Goal: Navigation & Orientation: Find specific page/section

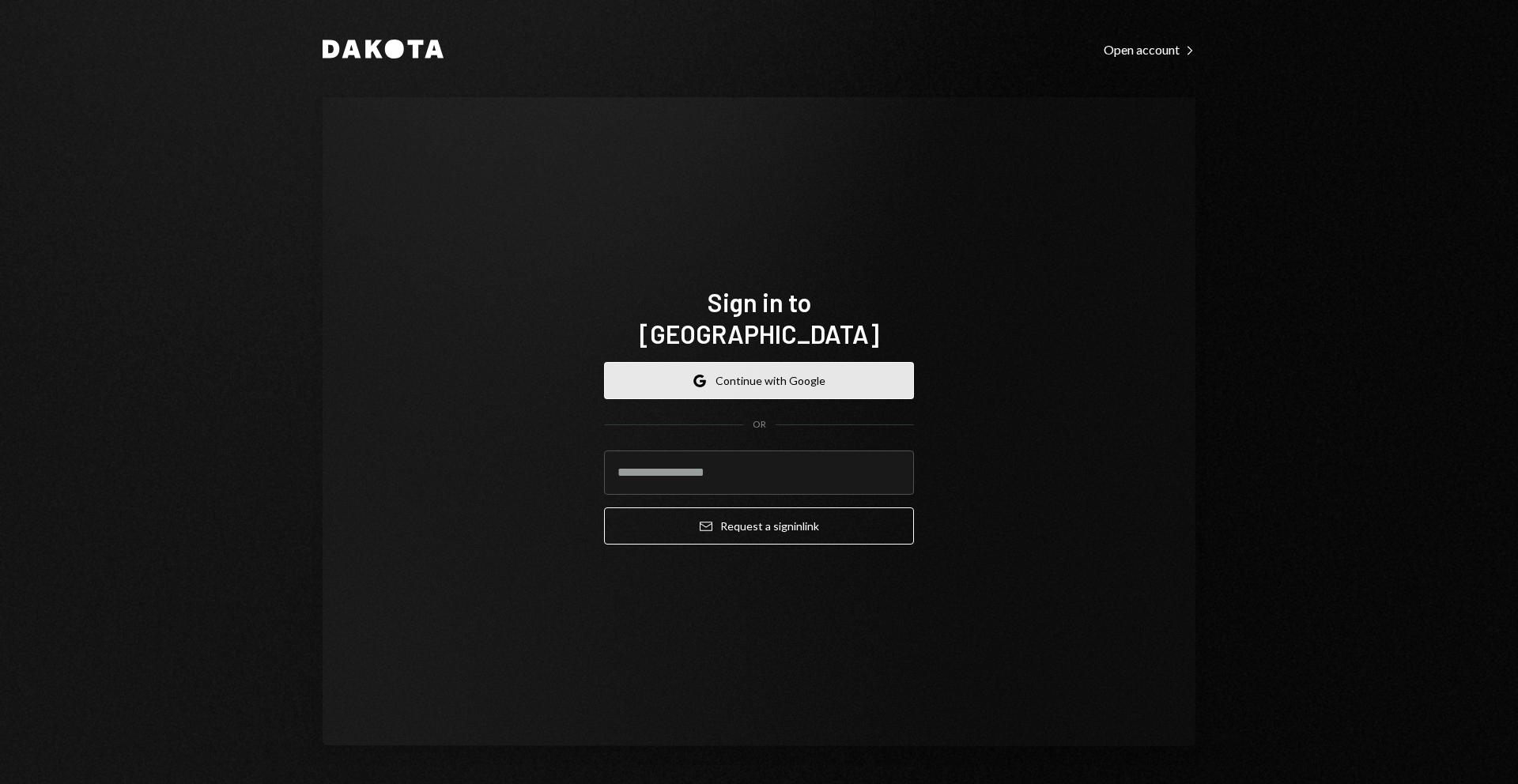
click at [704, 375] on icon "Google" at bounding box center [699, 381] width 13 height 13
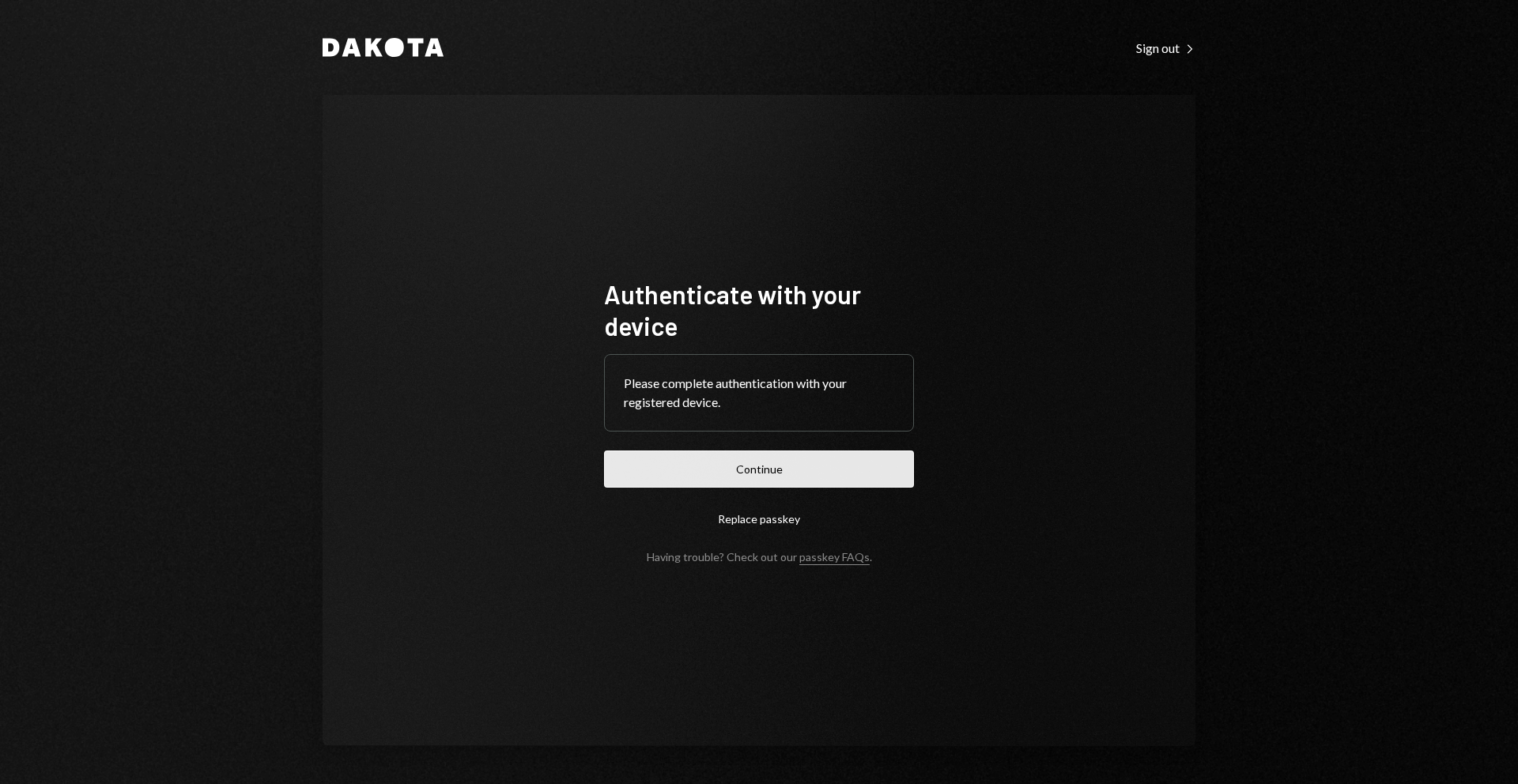
click at [767, 482] on button "Continue" at bounding box center [759, 469] width 310 height 37
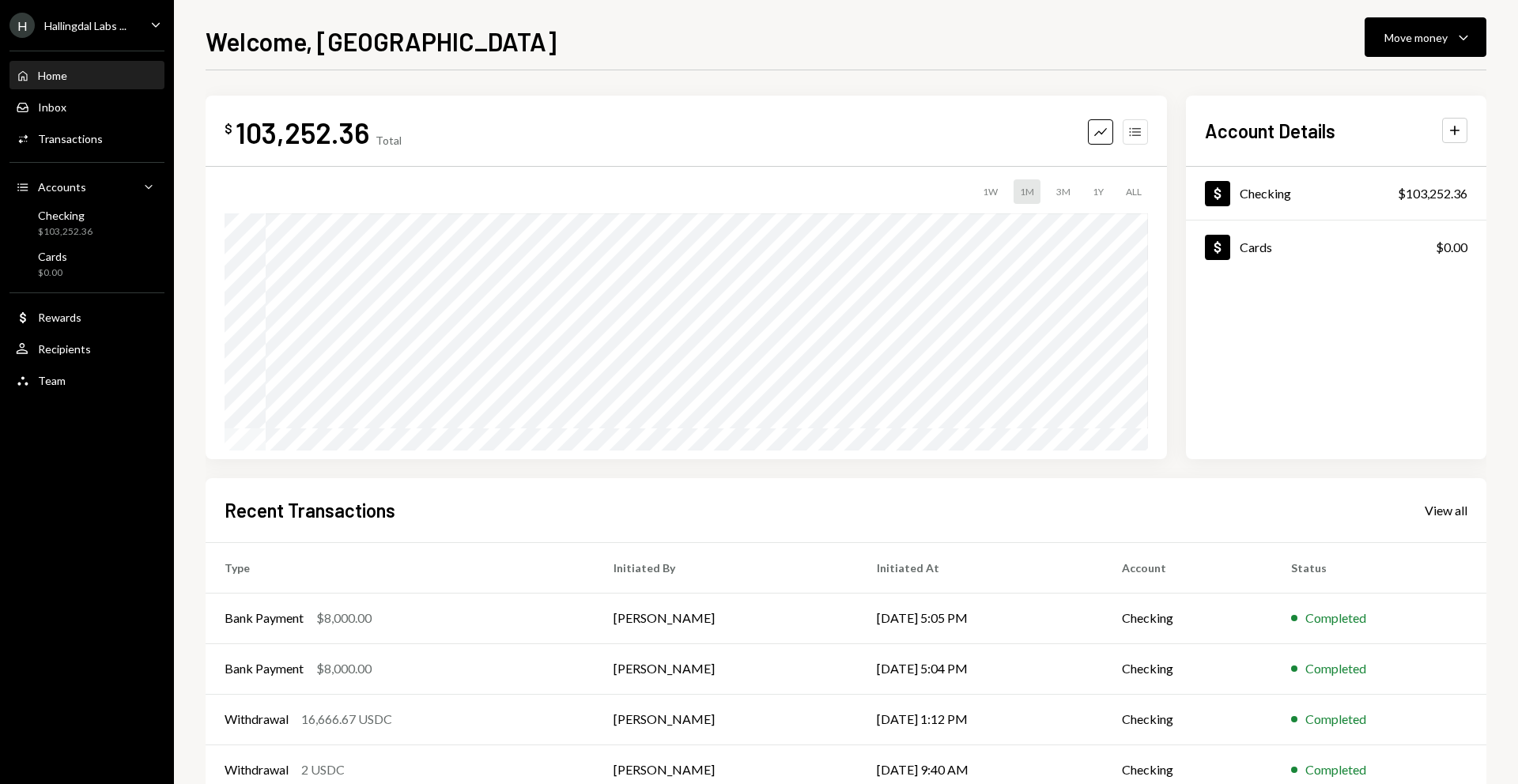
click at [1133, 135] on icon "Accounts" at bounding box center [1136, 131] width 16 height 16
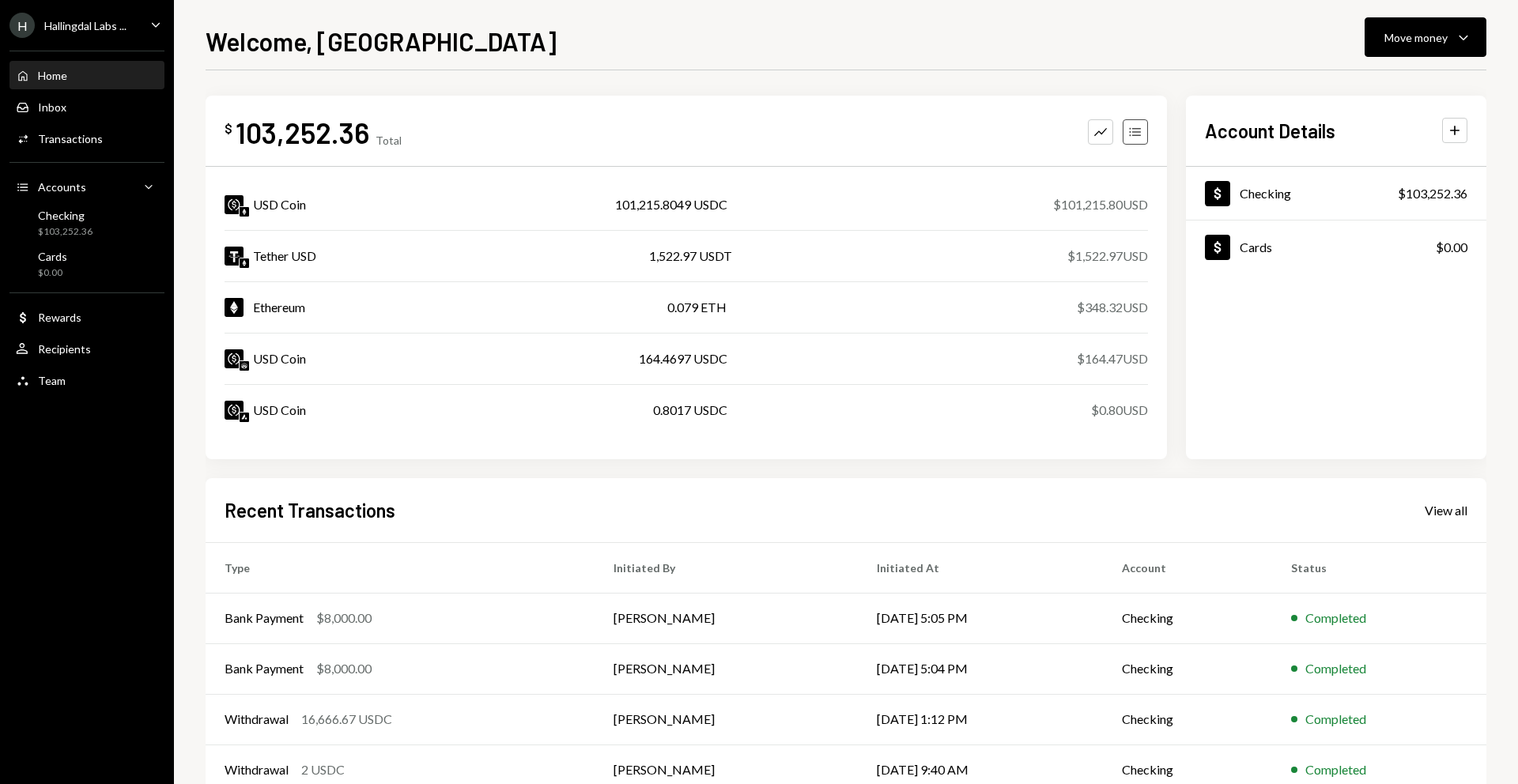
click at [1134, 135] on icon "Accounts" at bounding box center [1136, 131] width 16 height 16
click at [1090, 132] on button "Graph" at bounding box center [1101, 132] width 25 height 25
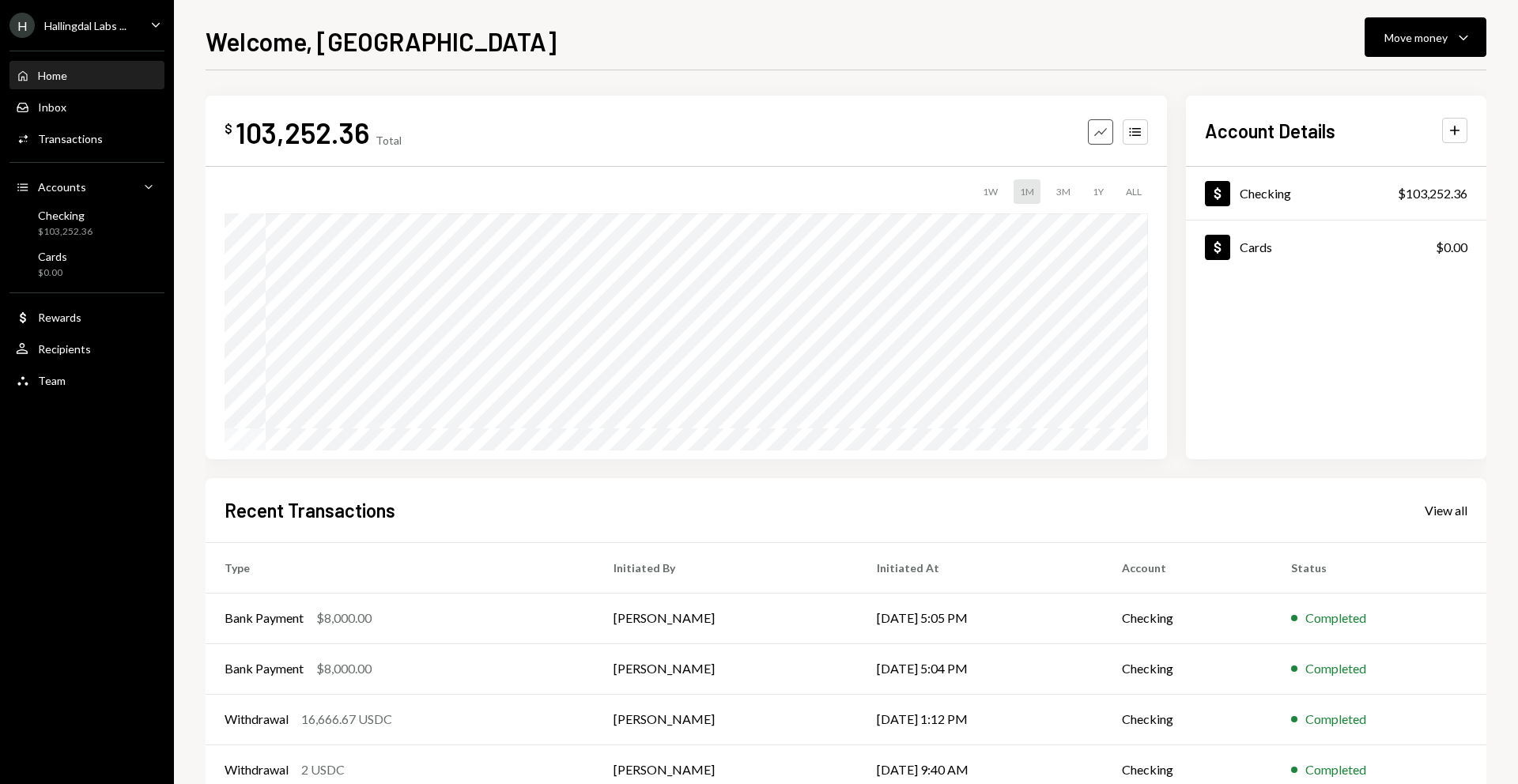
click at [1099, 126] on icon "Graph" at bounding box center [1100, 131] width 16 height 16
click at [1129, 189] on div "ALL" at bounding box center [1134, 191] width 29 height 24
